Goal: Transaction & Acquisition: Purchase product/service

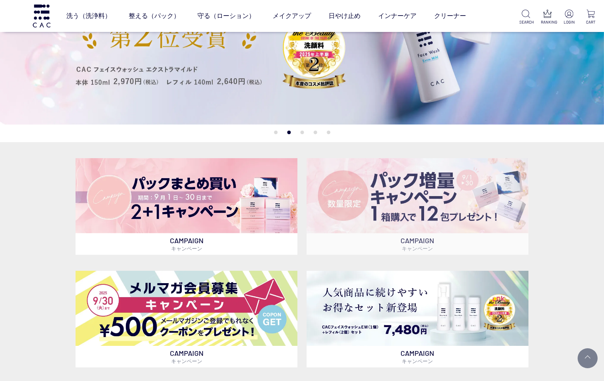
scroll to position [120, 0]
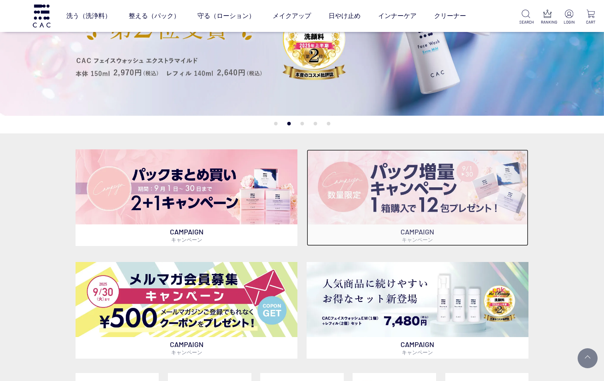
click at [422, 194] on img at bounding box center [417, 186] width 222 height 75
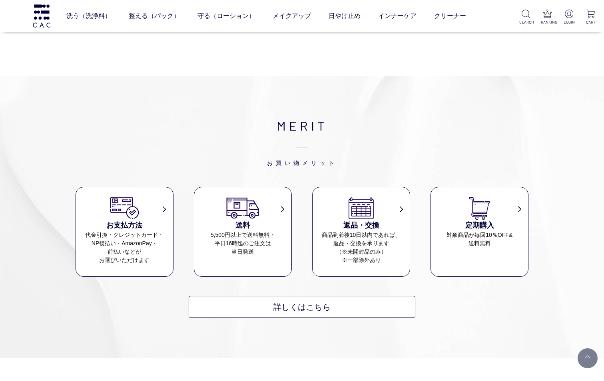
scroll to position [2886, 0]
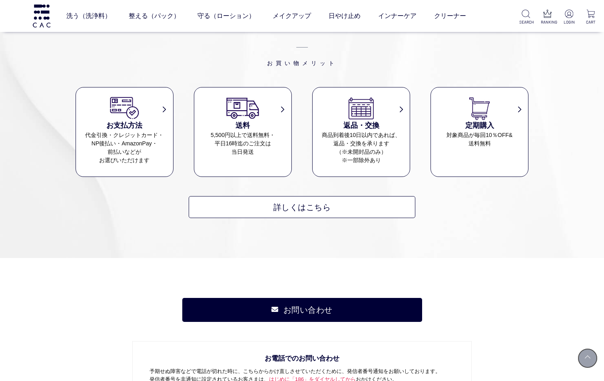
click at [586, 358] on link at bounding box center [587, 358] width 20 height 20
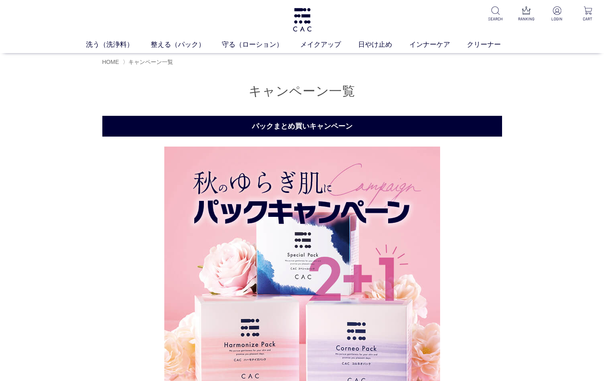
click at [320, 241] on img at bounding box center [302, 285] width 276 height 276
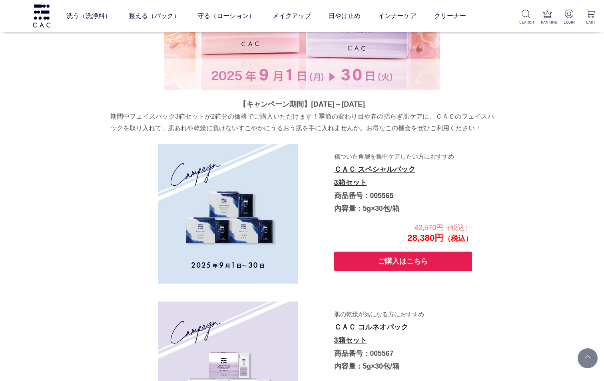
scroll to position [360, 0]
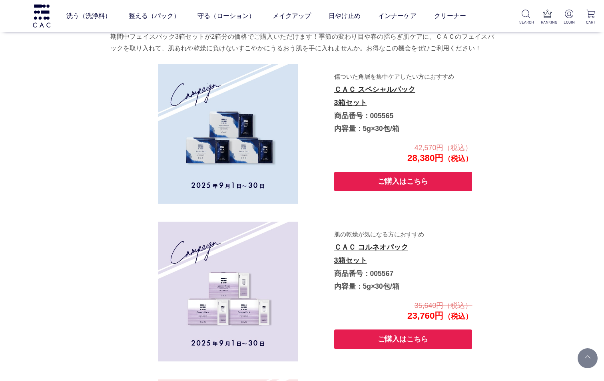
click at [371, 334] on button "ご購入はこちら" at bounding box center [403, 340] width 138 height 20
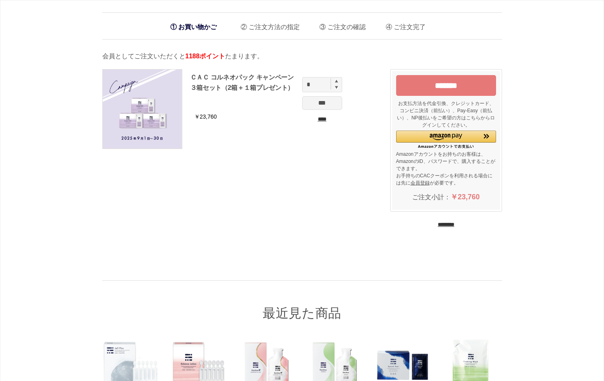
click at [336, 80] on img at bounding box center [336, 81] width 3 height 3
type input "*"
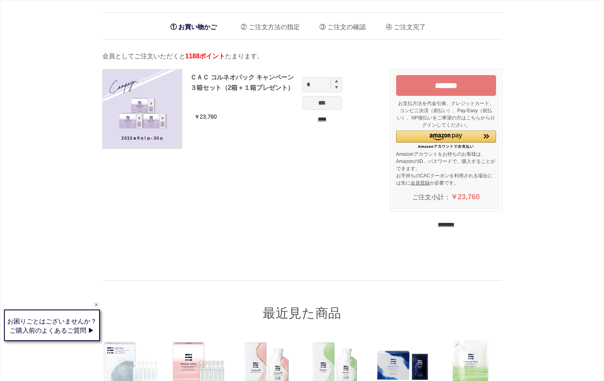
click at [320, 105] on input "***" at bounding box center [322, 103] width 40 height 14
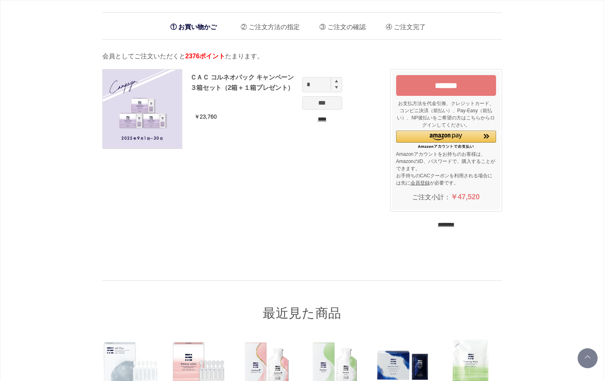
click at [441, 84] on input "*******" at bounding box center [446, 85] width 100 height 21
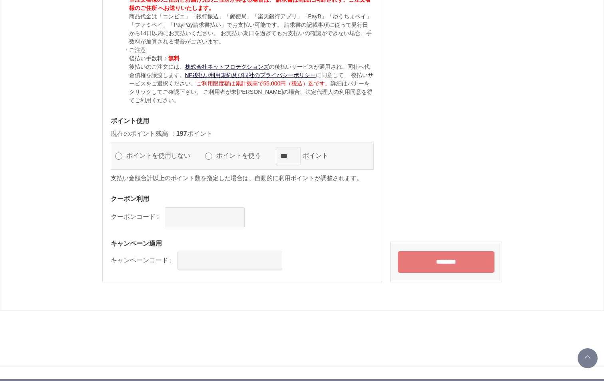
scroll to position [711, 0]
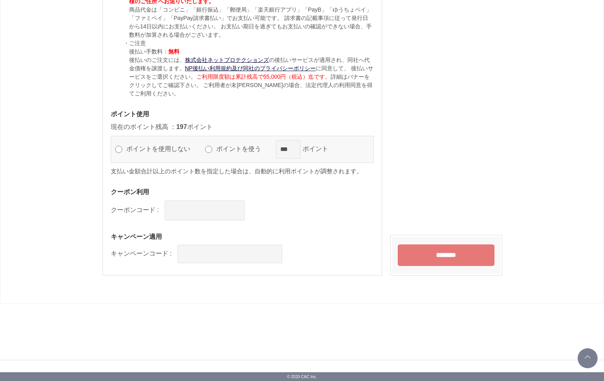
click at [432, 252] on input "********" at bounding box center [446, 256] width 97 height 22
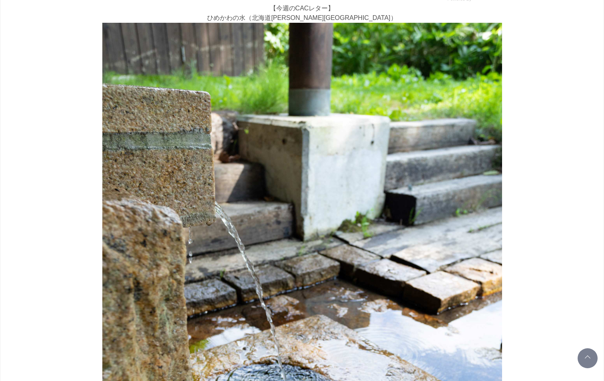
scroll to position [479, 0]
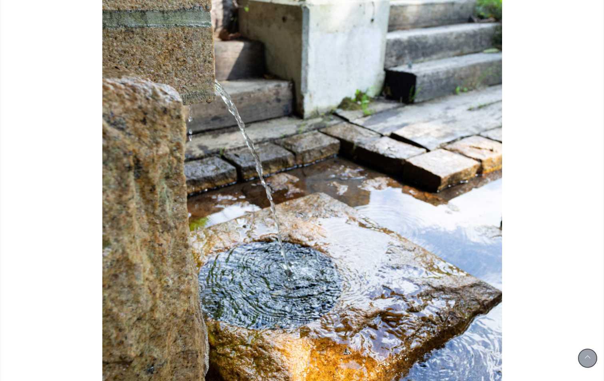
click at [586, 356] on link at bounding box center [587, 358] width 20 height 20
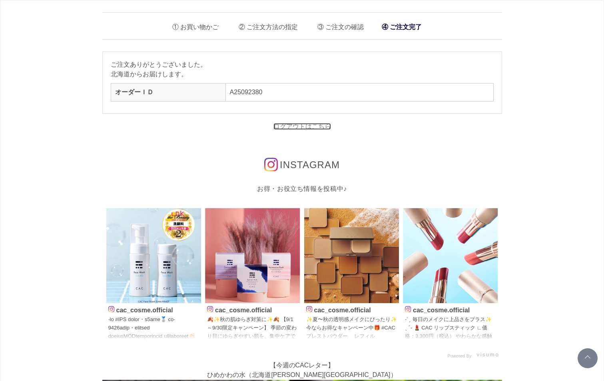
click at [296, 125] on link "ログアウトはこちら" at bounding box center [302, 126] width 58 height 7
